Goal: Understand process/instructions: Learn how to perform a task or action

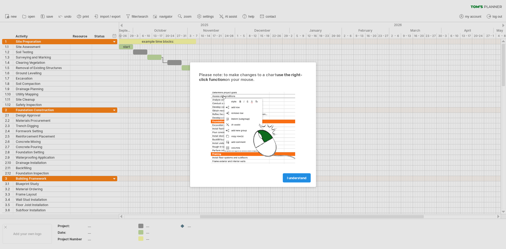
click at [294, 177] on span "I understand" at bounding box center [296, 178] width 19 height 4
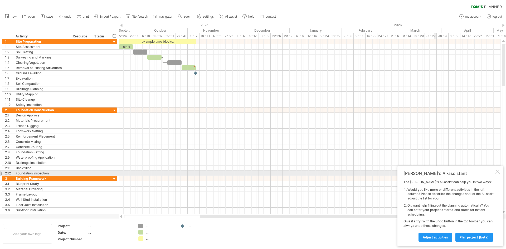
click at [498, 171] on div at bounding box center [497, 172] width 4 height 4
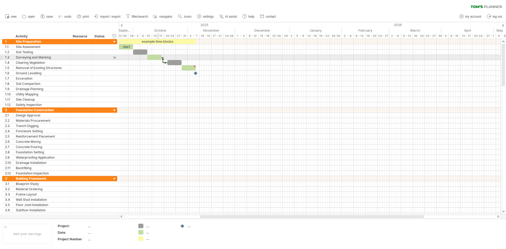
click at [158, 57] on div at bounding box center [154, 57] width 14 height 5
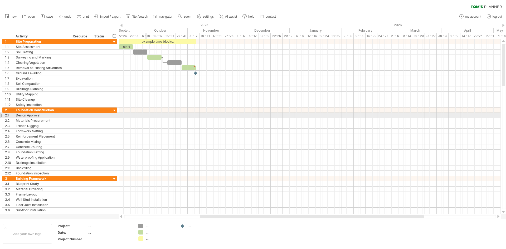
click at [145, 118] on div at bounding box center [310, 120] width 382 height 5
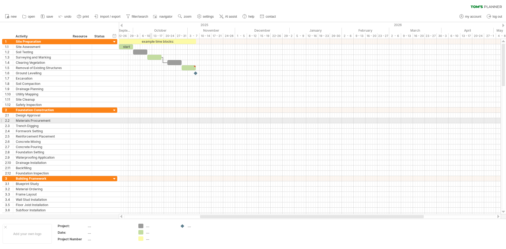
click at [151, 121] on div at bounding box center [310, 120] width 382 height 5
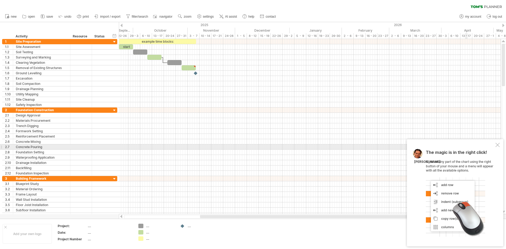
click at [498, 146] on div at bounding box center [497, 145] width 4 height 4
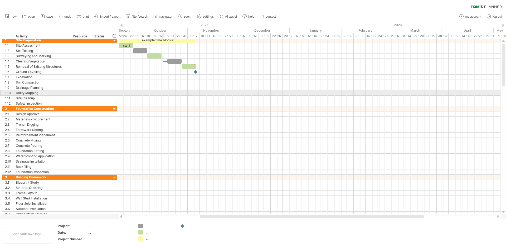
click at [161, 91] on div at bounding box center [310, 92] width 382 height 5
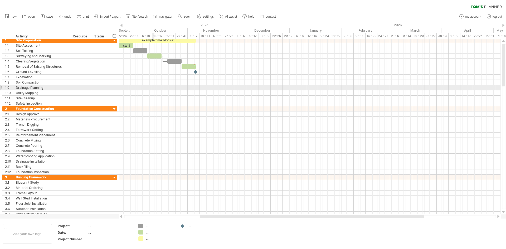
click at [154, 90] on div at bounding box center [310, 92] width 382 height 5
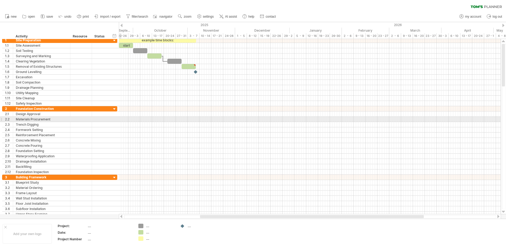
click at [1, 118] on div at bounding box center [1, 119] width 2 height 6
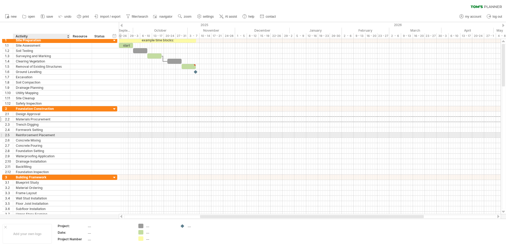
click at [34, 133] on div "Reinforcement Placement" at bounding box center [42, 135] width 52 height 5
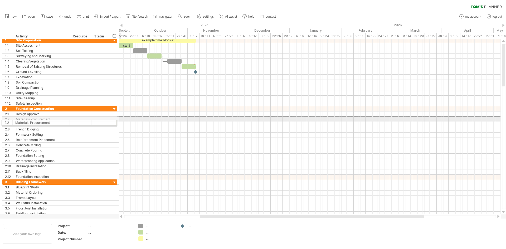
click at [0, 122] on div "**********" at bounding box center [58, 130] width 117 height 184
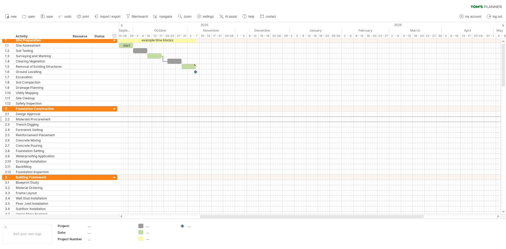
click at [502, 27] on div at bounding box center [503, 25] width 2 height 3
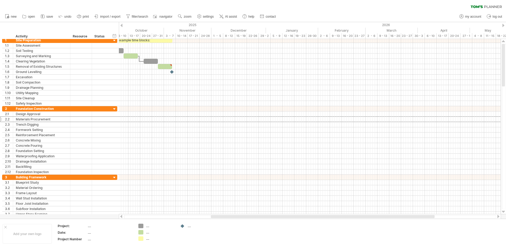
click at [502, 27] on div at bounding box center [503, 25] width 2 height 3
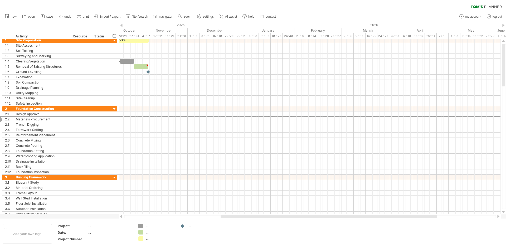
click at [502, 27] on div at bounding box center [503, 25] width 2 height 3
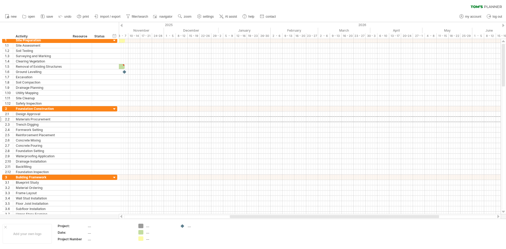
click at [504, 26] on div at bounding box center [503, 25] width 2 height 3
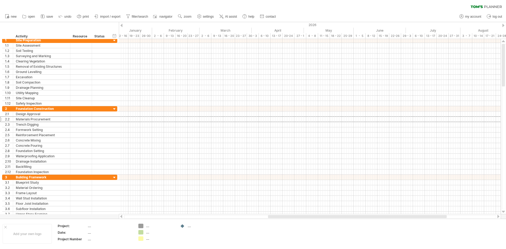
click at [504, 26] on div at bounding box center [503, 25] width 2 height 3
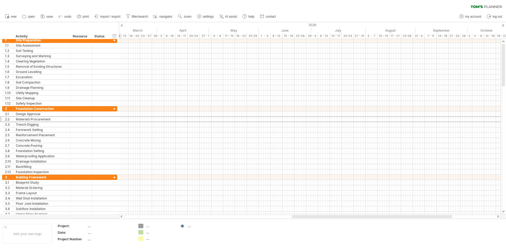
click at [504, 26] on div at bounding box center [503, 25] width 2 height 3
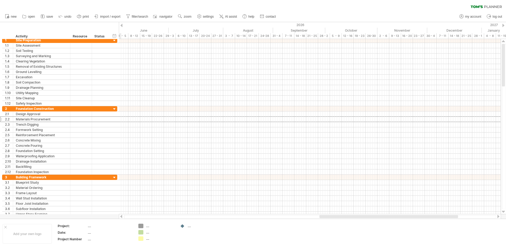
click at [504, 26] on div at bounding box center [503, 25] width 2 height 3
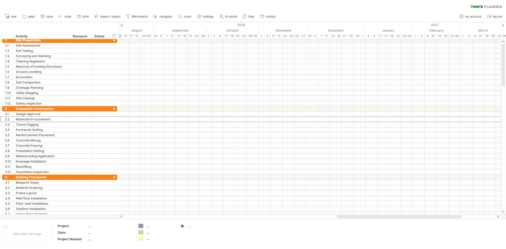
click at [504, 26] on div at bounding box center [503, 25] width 2 height 3
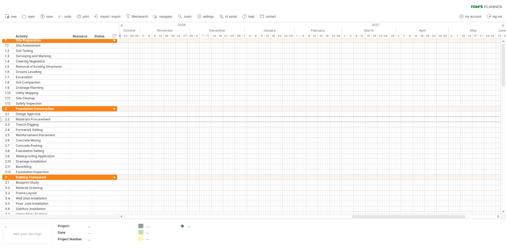
click at [504, 26] on div at bounding box center [503, 25] width 2 height 3
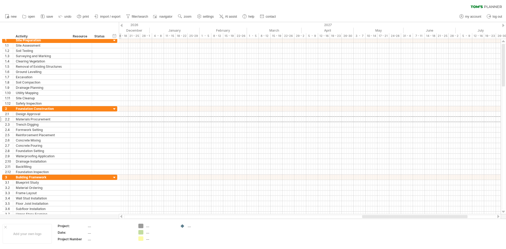
click at [504, 26] on div at bounding box center [503, 25] width 2 height 3
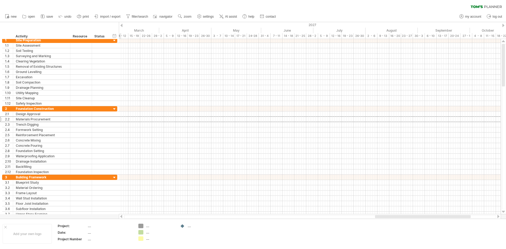
click at [504, 26] on div at bounding box center [503, 25] width 2 height 3
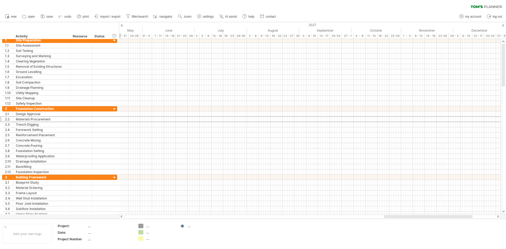
click at [504, 26] on div at bounding box center [503, 25] width 2 height 3
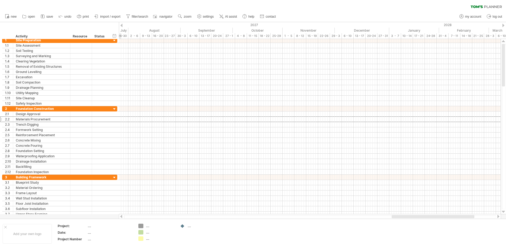
click at [504, 26] on div at bounding box center [503, 25] width 2 height 3
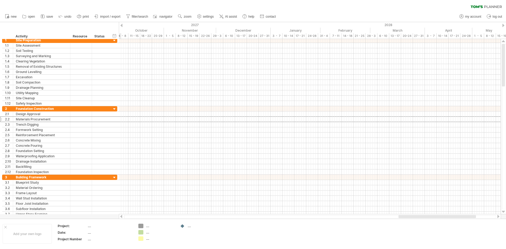
click at [504, 26] on div at bounding box center [503, 25] width 2 height 3
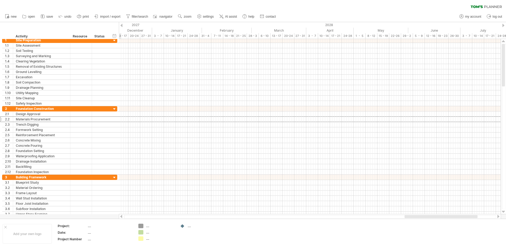
click at [504, 26] on div at bounding box center [503, 25] width 2 height 3
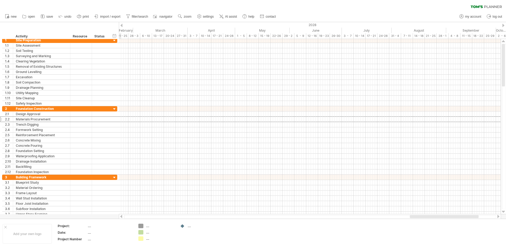
click at [504, 26] on div at bounding box center [503, 25] width 2 height 3
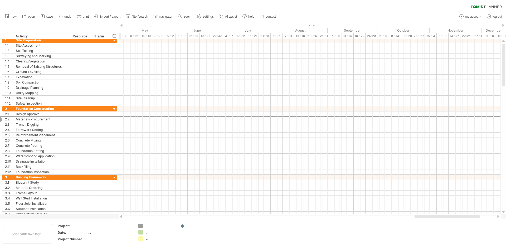
click at [504, 26] on div at bounding box center [503, 25] width 2 height 3
click at [502, 25] on div at bounding box center [503, 25] width 2 height 3
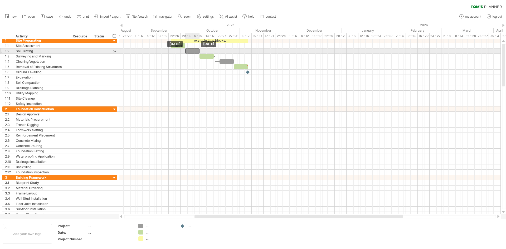
click at [191, 51] on div at bounding box center [192, 50] width 14 height 5
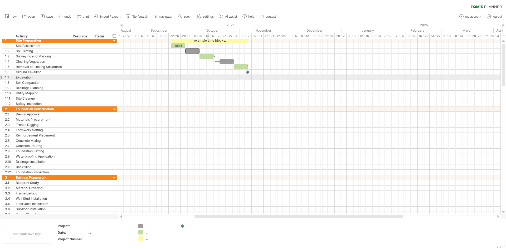
click at [207, 78] on div at bounding box center [310, 77] width 382 height 5
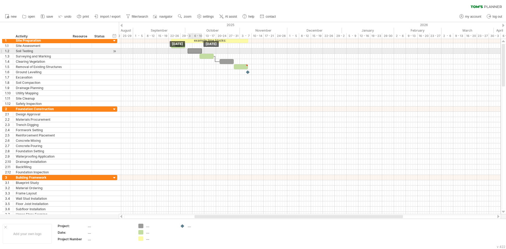
drag, startPoint x: 186, startPoint y: 52, endPoint x: 188, endPoint y: 50, distance: 3.2
click at [188, 50] on div at bounding box center [195, 50] width 14 height 5
click at [194, 52] on div at bounding box center [192, 50] width 14 height 5
